Goal: Find specific page/section: Find specific page/section

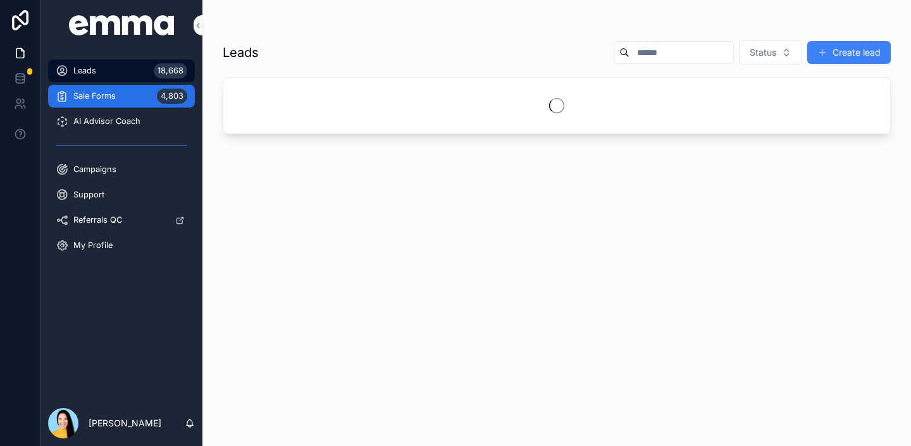
click at [124, 98] on div "Sale Forms 4,803" at bounding box center [122, 96] width 132 height 20
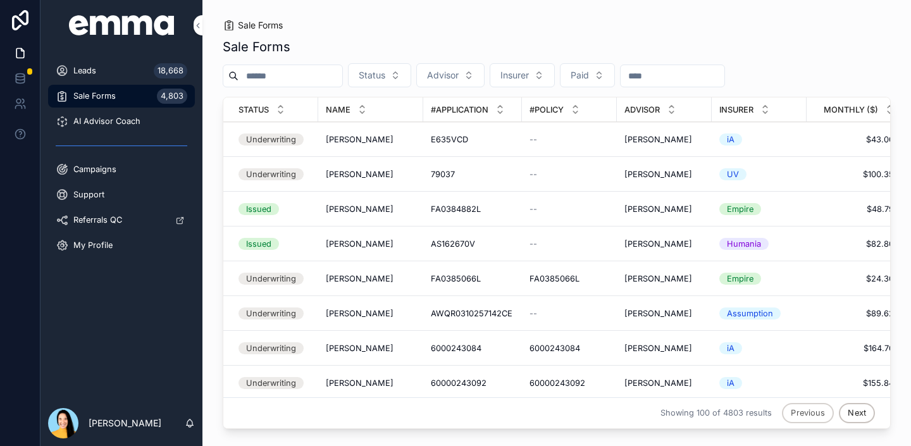
click at [286, 83] on input "scrollable content" at bounding box center [290, 76] width 104 height 18
paste input "**********"
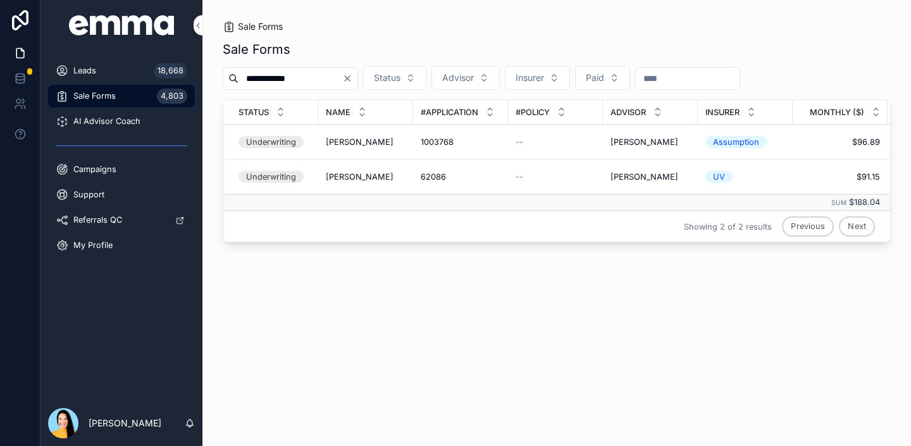
type input "**********"
click at [452, 175] on div "62086 62086" at bounding box center [461, 176] width 80 height 11
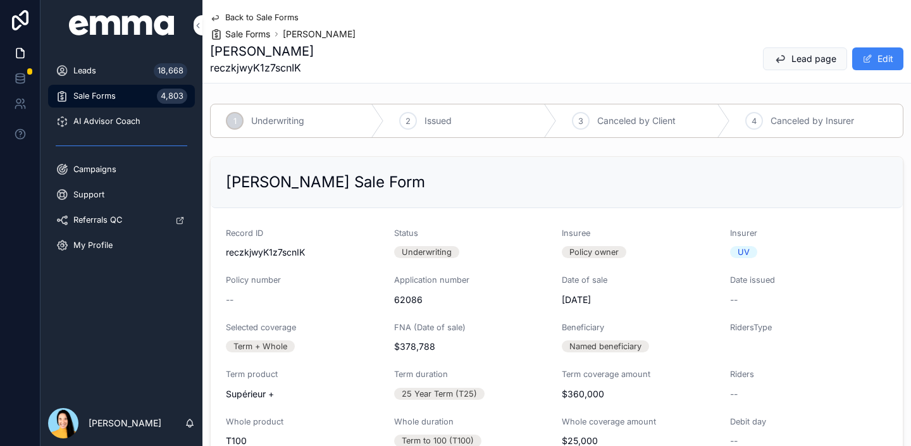
click at [216, 18] on icon "scrollable content" at bounding box center [215, 18] width 10 height 10
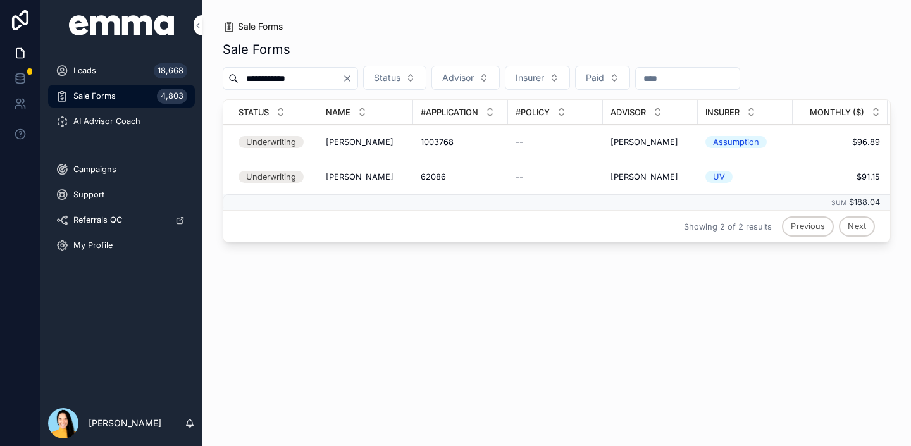
click at [478, 133] on td "1003768 1003768" at bounding box center [460, 142] width 95 height 35
click at [439, 149] on td "1003768 1003768" at bounding box center [460, 142] width 95 height 35
click at [438, 137] on span "1003768" at bounding box center [437, 142] width 33 height 11
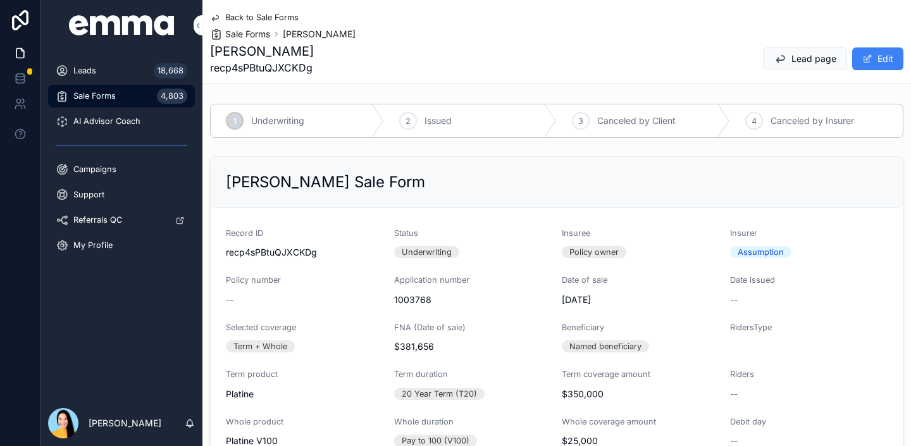
scroll to position [22, 0]
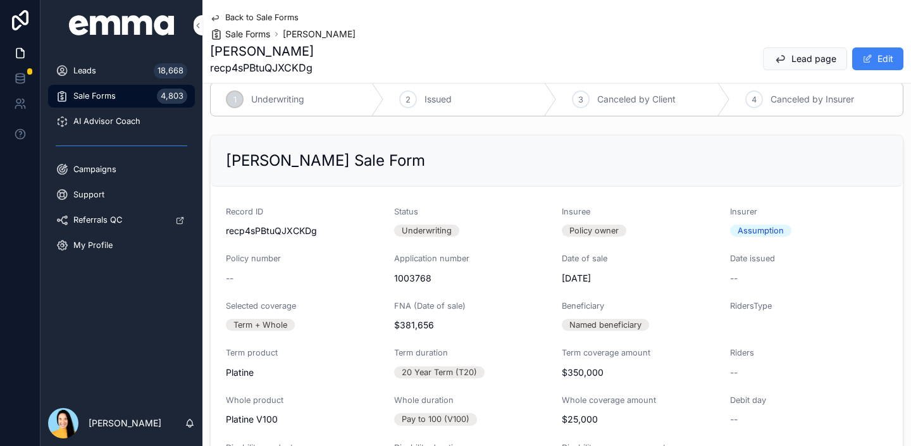
click at [412, 273] on span "1003768" at bounding box center [473, 278] width 158 height 13
copy span "1003768"
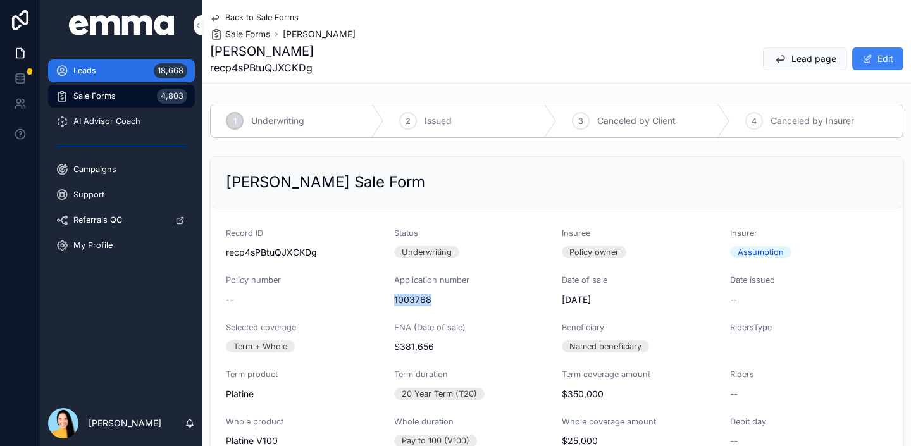
drag, startPoint x: 112, startPoint y: 65, endPoint x: 168, endPoint y: 60, distance: 55.8
click at [112, 65] on div "Leads 18,668" at bounding box center [122, 71] width 132 height 20
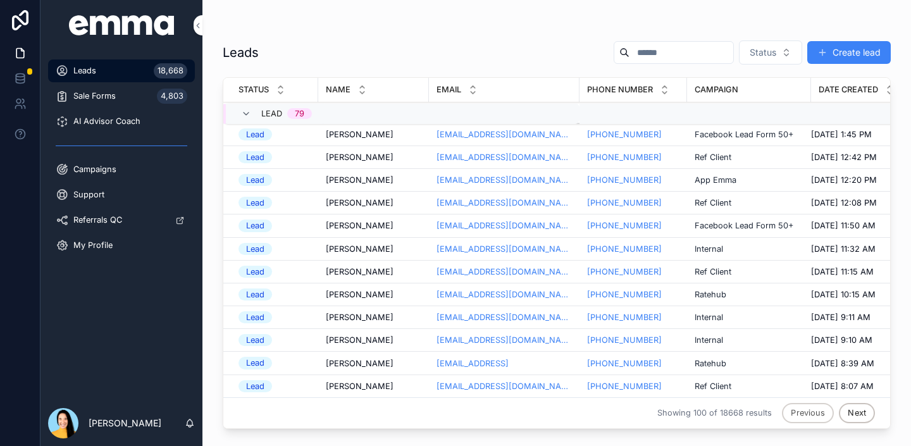
click at [683, 44] on input "scrollable content" at bounding box center [681, 53] width 104 height 18
paste input "**********"
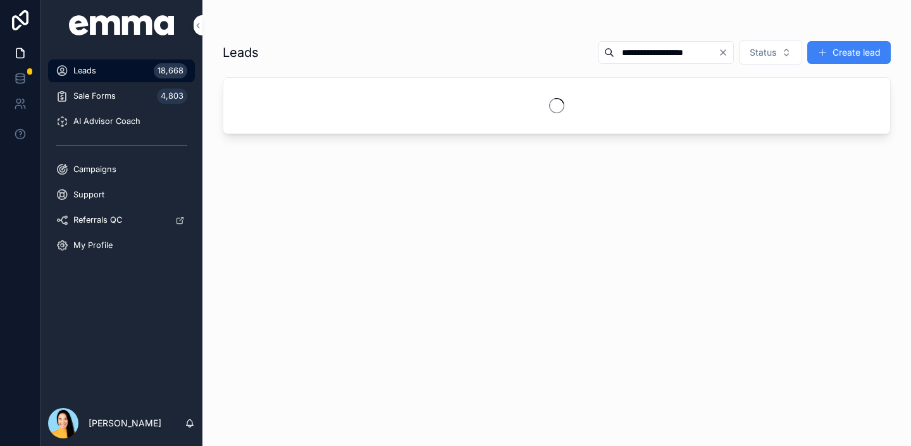
type input "**********"
click at [835, 42] on button "Create lead" at bounding box center [849, 52] width 84 height 23
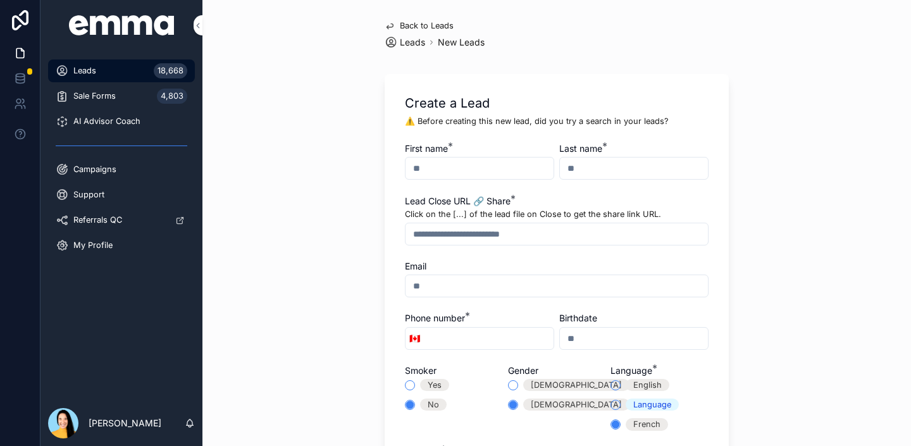
click at [97, 66] on div "Leads 18,668" at bounding box center [122, 71] width 132 height 20
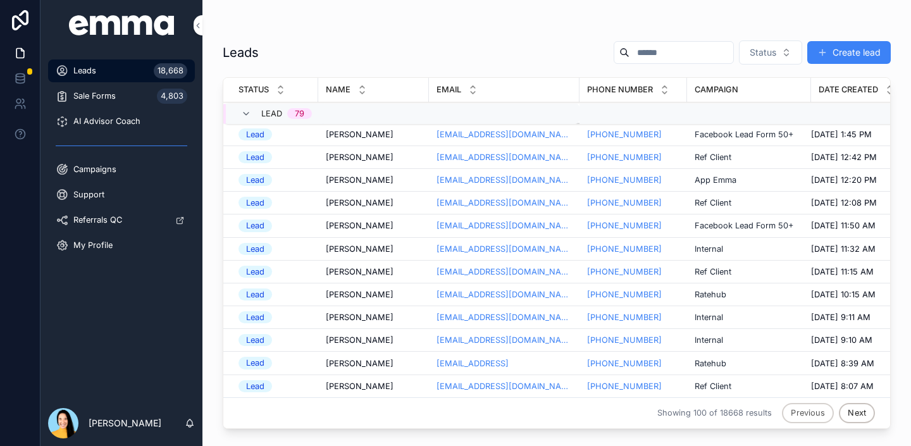
click at [673, 60] on input "scrollable content" at bounding box center [681, 53] width 104 height 18
paste input "**********"
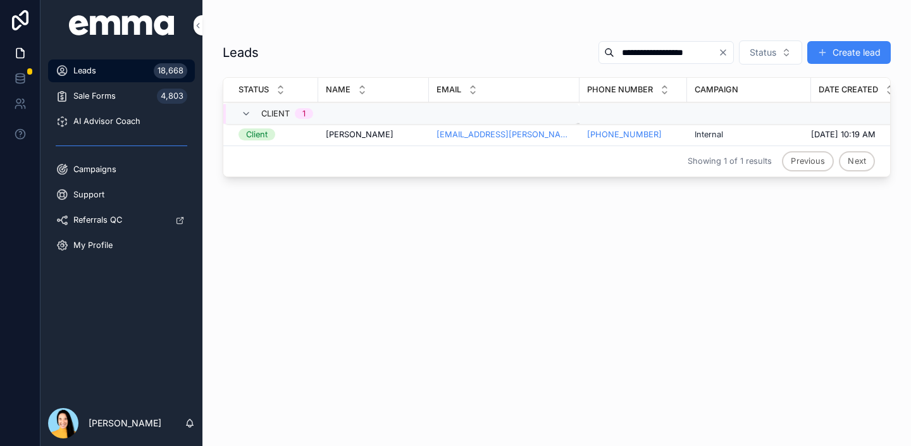
type input "**********"
click at [364, 133] on span "[PERSON_NAME]" at bounding box center [360, 134] width 68 height 11
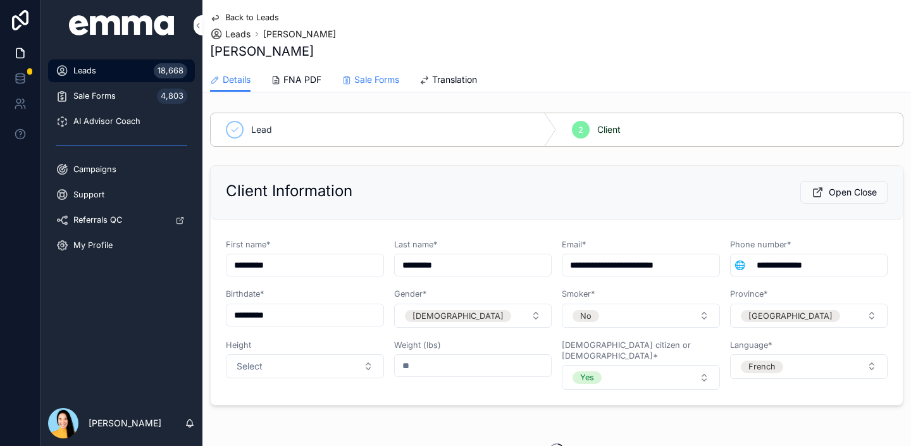
click at [384, 85] on span "Sale Forms" at bounding box center [376, 79] width 45 height 13
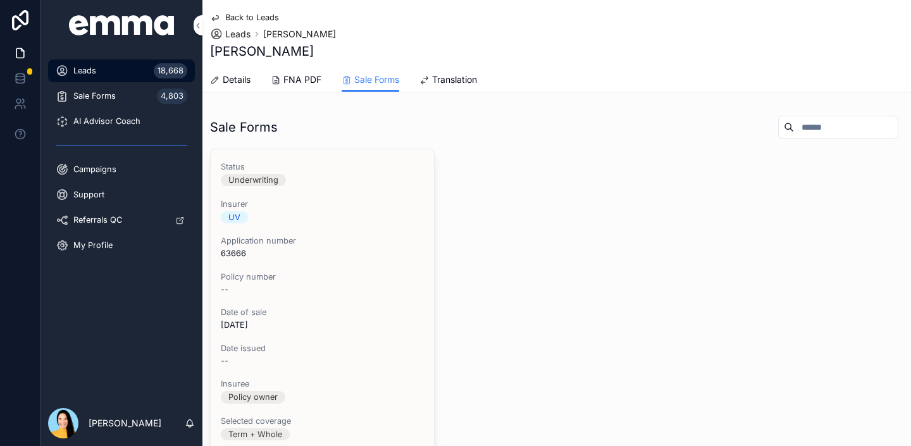
scroll to position [26, 0]
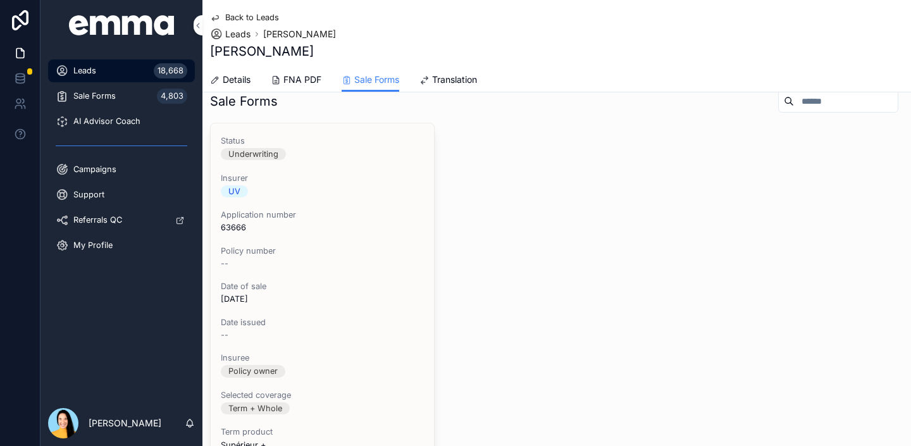
click at [238, 224] on span "63666" at bounding box center [322, 227] width 203 height 11
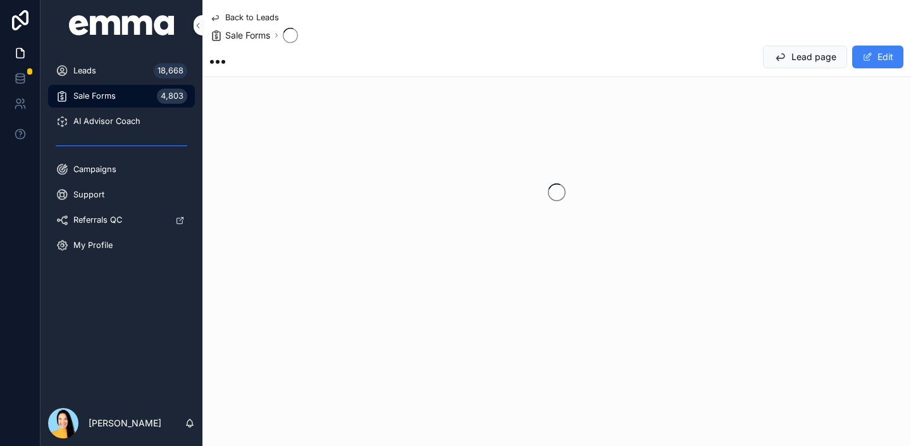
click at [238, 224] on div "scrollable content" at bounding box center [556, 192] width 708 height 200
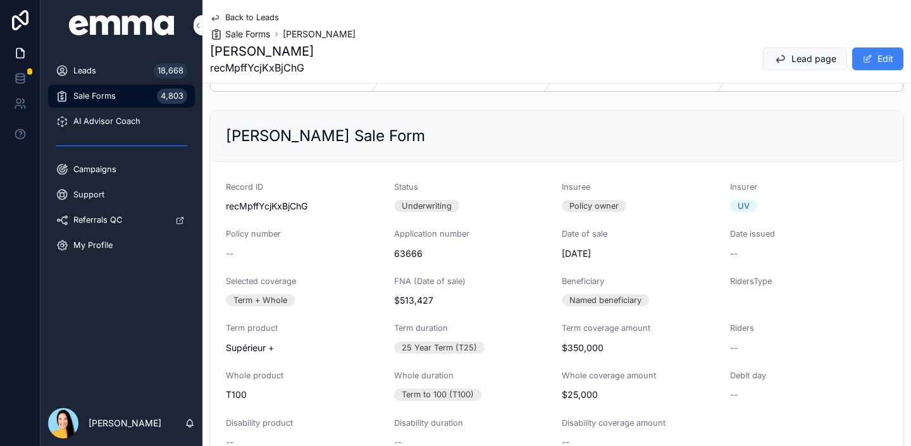
scroll to position [47, 0]
click at [396, 250] on span "63666" at bounding box center [473, 252] width 158 height 13
copy span "63666"
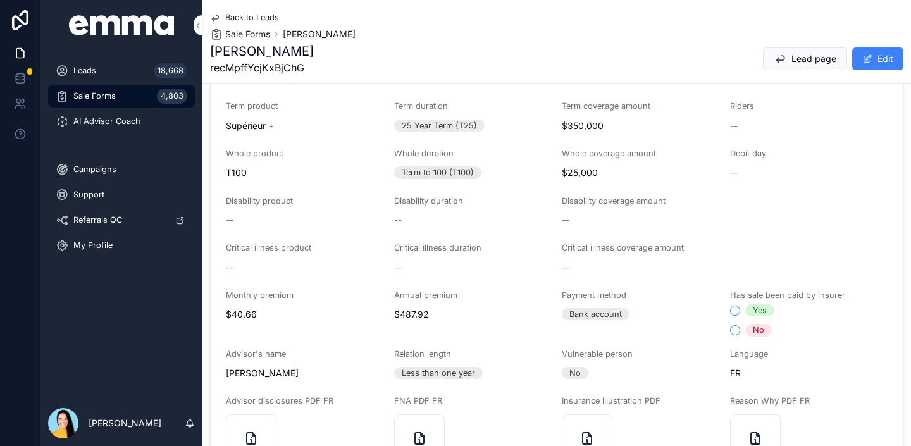
scroll to position [0, 0]
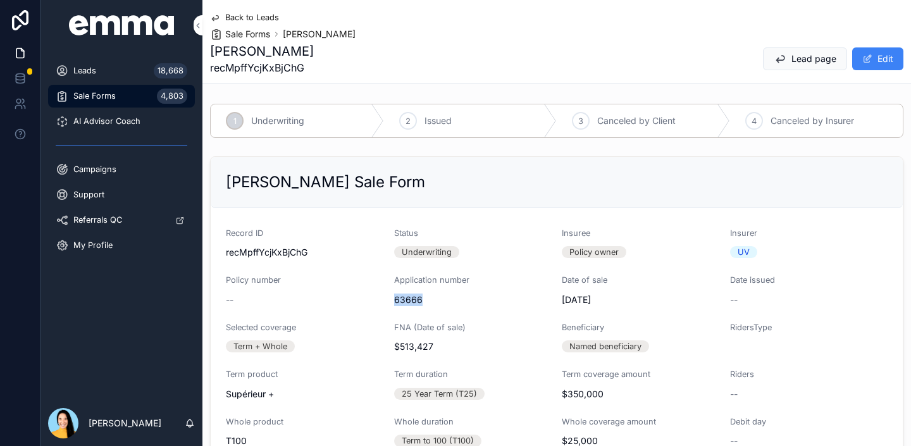
click at [402, 300] on span "63666" at bounding box center [473, 300] width 158 height 13
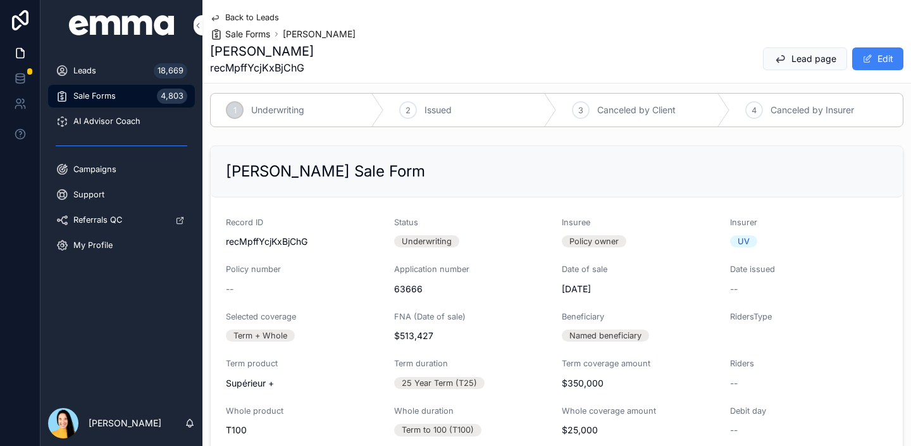
scroll to position [12, 0]
drag, startPoint x: 562, startPoint y: 287, endPoint x: 598, endPoint y: 287, distance: 35.4
click at [598, 287] on span "[DATE]" at bounding box center [641, 288] width 158 height 13
